Goal: Book appointment/travel/reservation

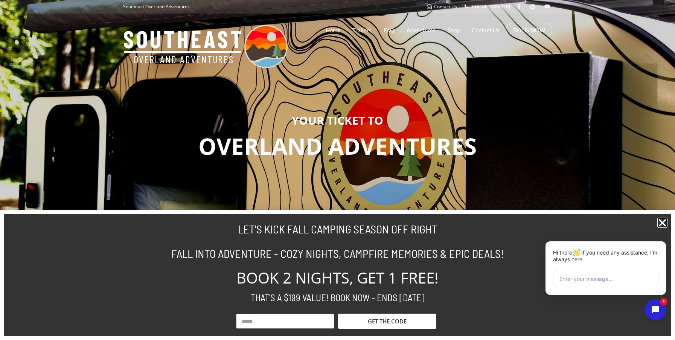
click at [584, 223] on icon "Close" at bounding box center [662, 223] width 10 height 10
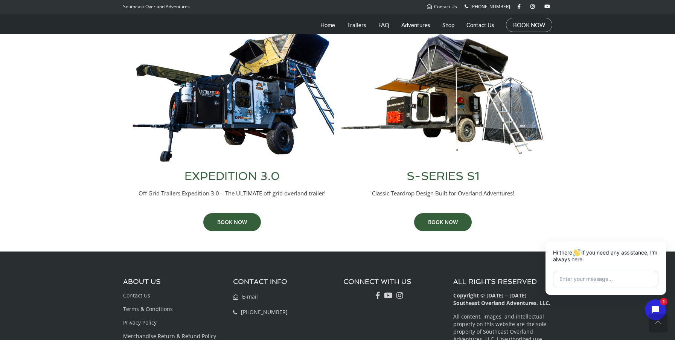
scroll to position [320, 0]
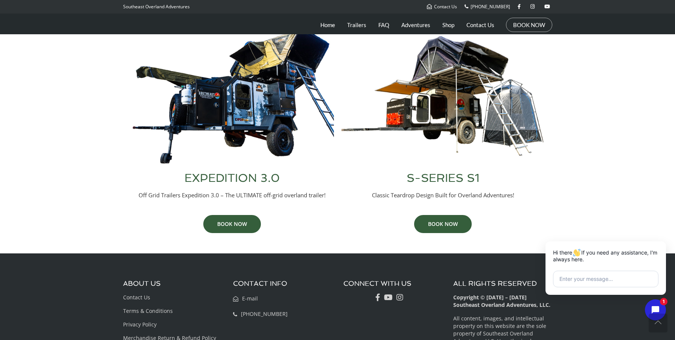
click at [242, 109] on img at bounding box center [232, 96] width 203 height 138
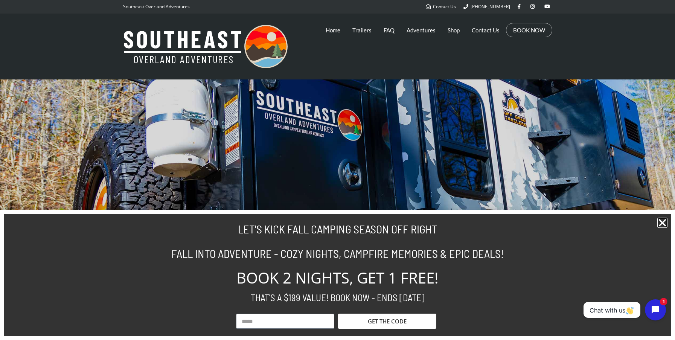
click at [660, 222] on icon "Close" at bounding box center [662, 223] width 10 height 10
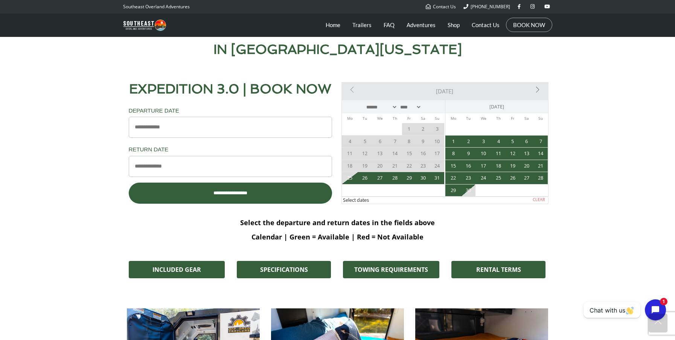
scroll to position [381, 0]
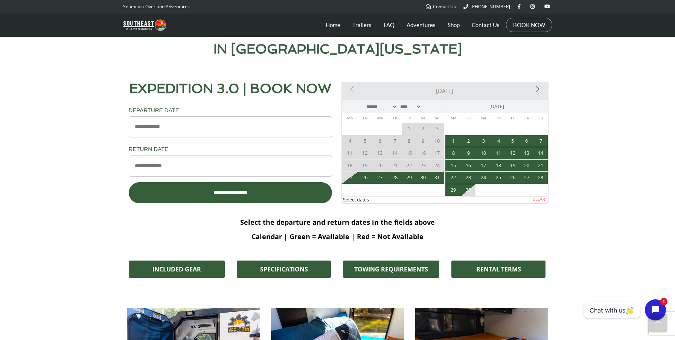
click at [538, 90] on link "Next>" at bounding box center [515, 89] width 62 height 15
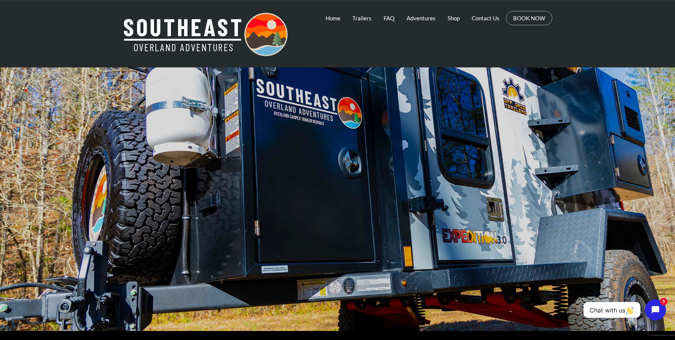
scroll to position [12, 0]
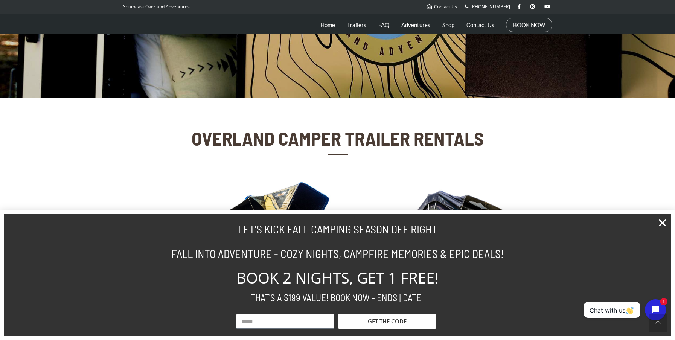
scroll to position [170, 0]
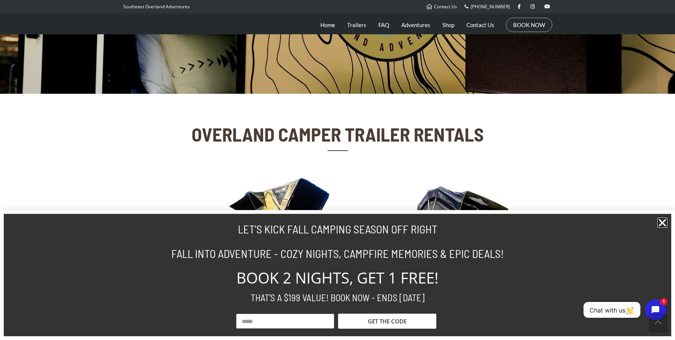
click at [664, 225] on icon "Close" at bounding box center [662, 223] width 10 height 10
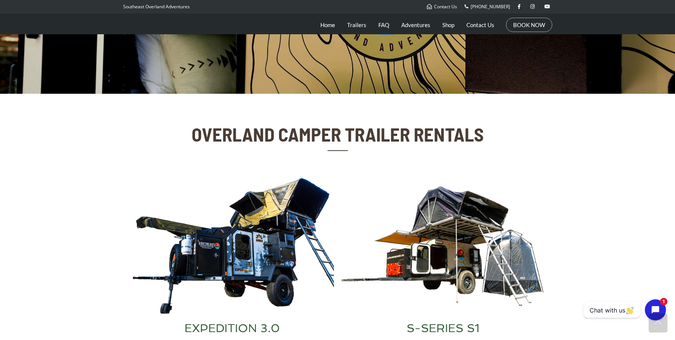
click at [467, 215] on img at bounding box center [442, 246] width 203 height 138
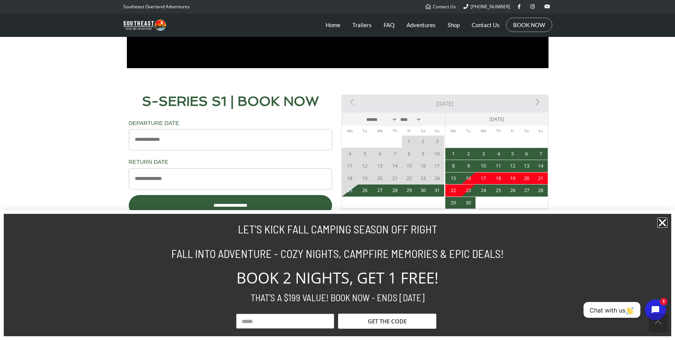
scroll to position [627, 0]
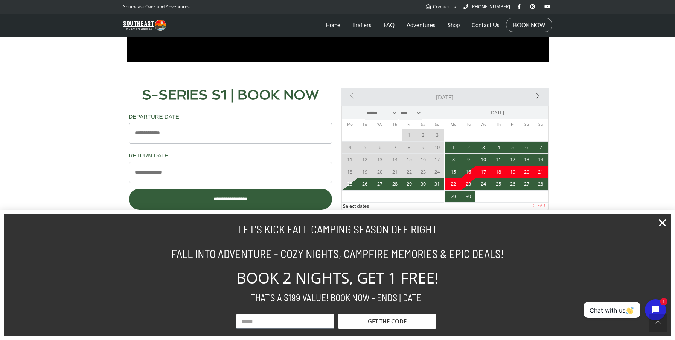
click at [537, 98] on link "Next>" at bounding box center [515, 95] width 62 height 15
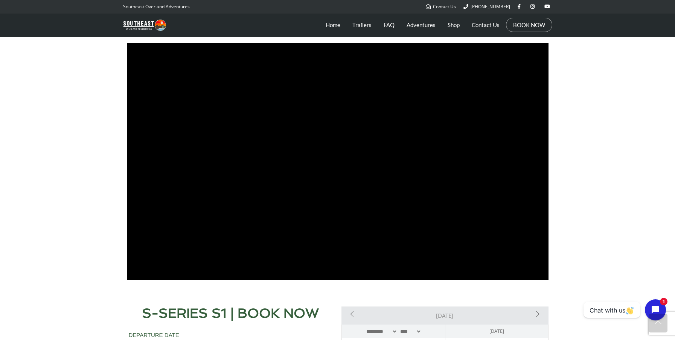
scroll to position [416, 0]
